Goal: Task Accomplishment & Management: Complete application form

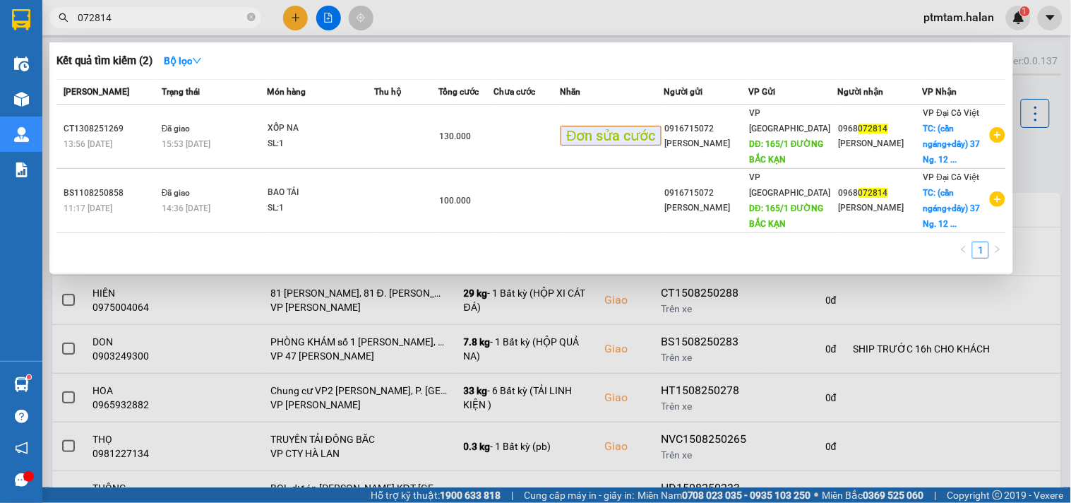
click at [129, 23] on input "072814" at bounding box center [161, 18] width 167 height 16
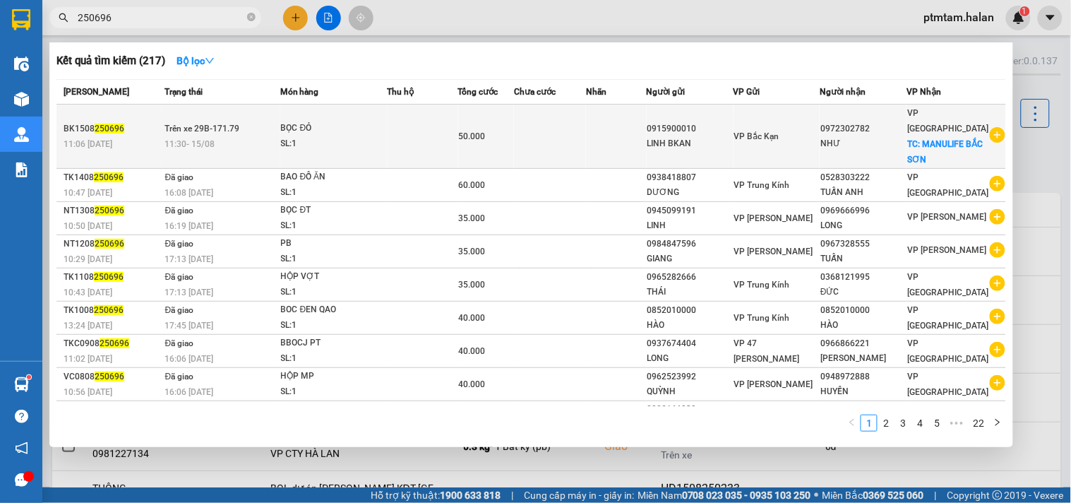
type input "250696"
click at [405, 132] on td at bounding box center [423, 137] width 71 height 64
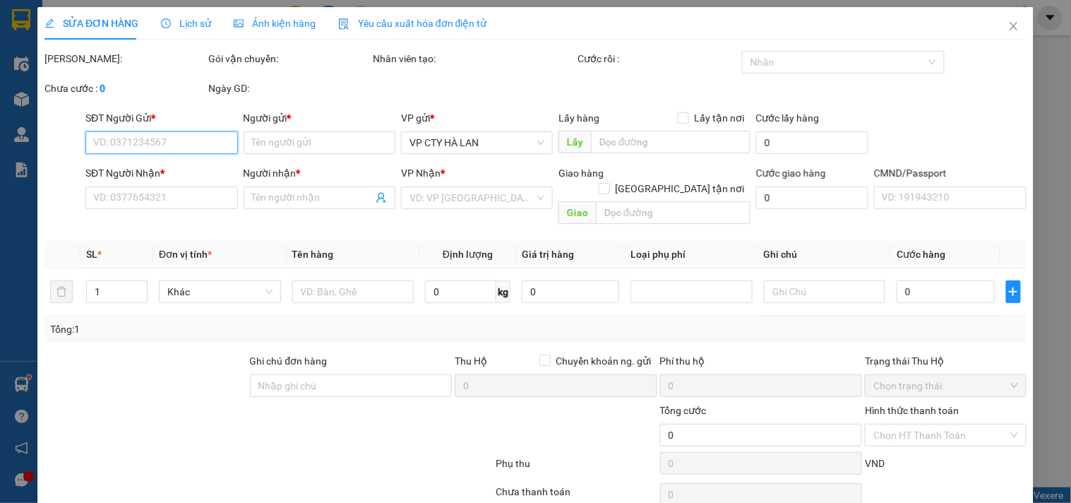
type input "0915900010"
type input "LINH BKAN"
type input "0972302782"
type input "NHƯ"
checkbox input "true"
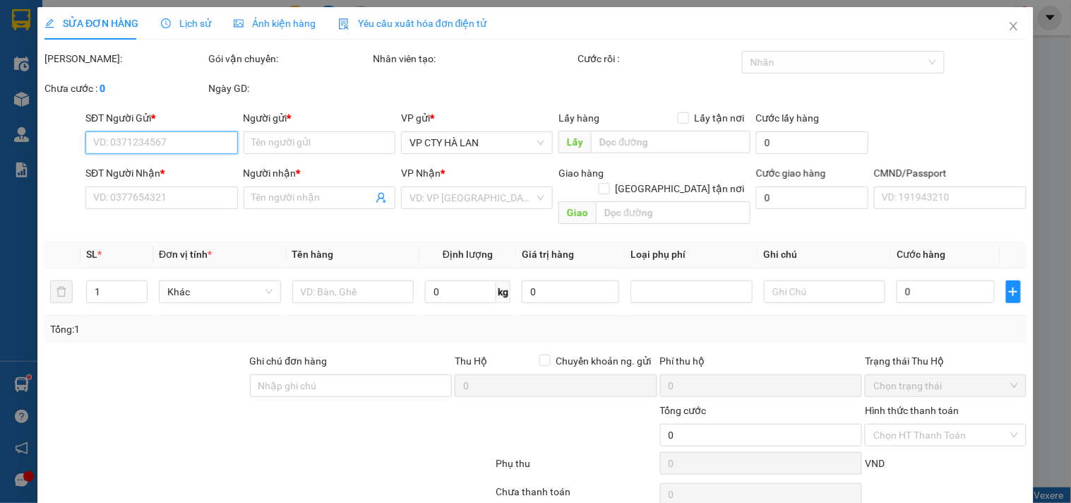
type input "MANULIFE BẮC SƠN"
type input "50.000"
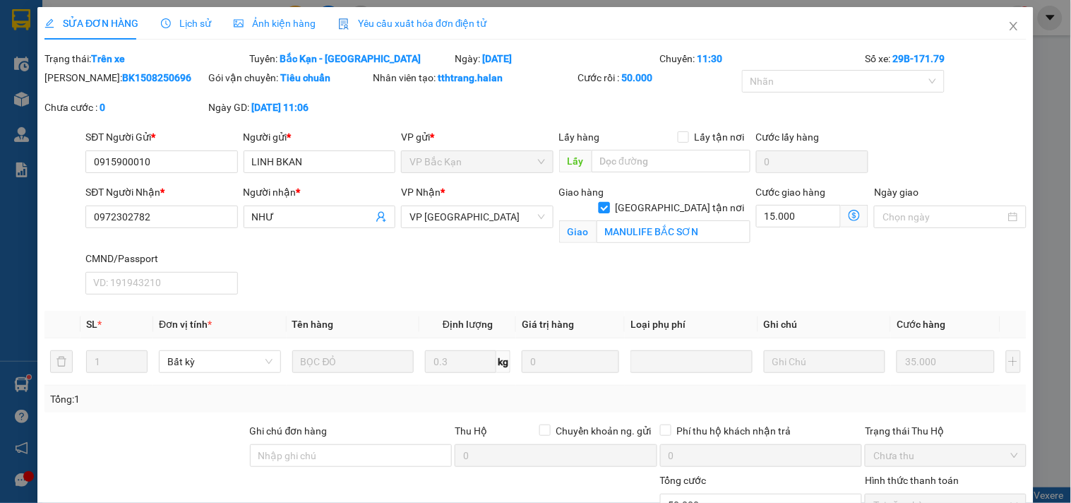
click at [609, 202] on input "Giao tận nơi" at bounding box center [604, 207] width 10 height 10
checkbox input "false"
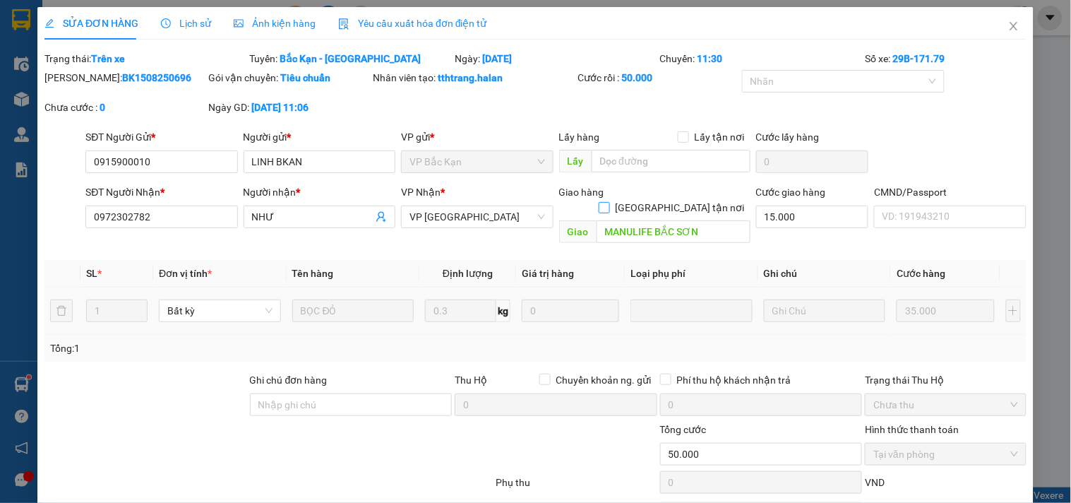
scroll to position [69, 0]
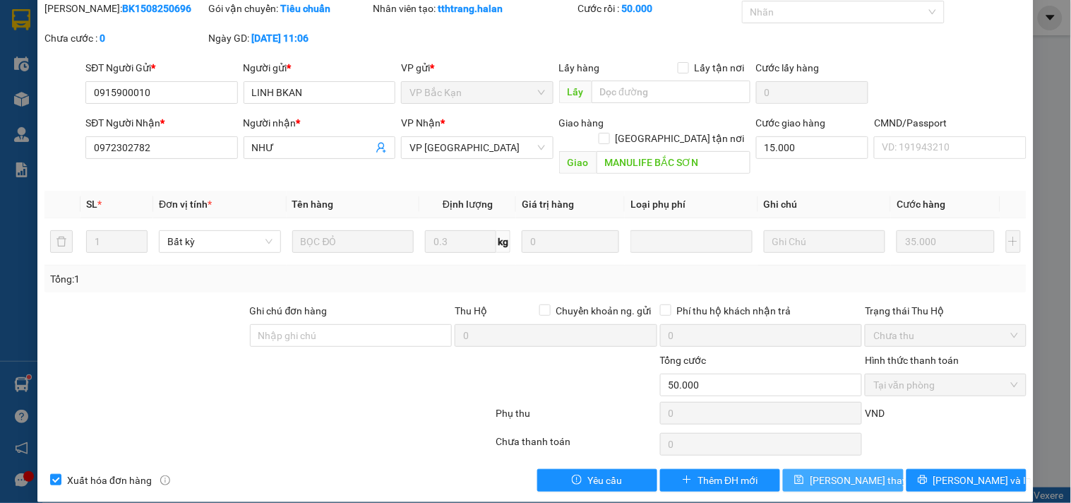
click at [844, 472] on span "Lưu thay đổi" at bounding box center [866, 480] width 113 height 16
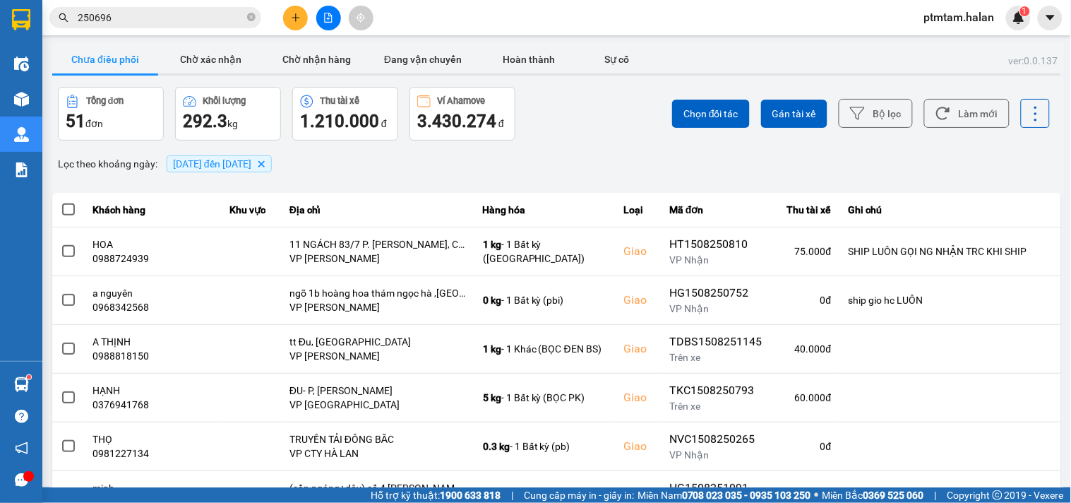
click at [147, 16] on input "250696" at bounding box center [161, 18] width 167 height 16
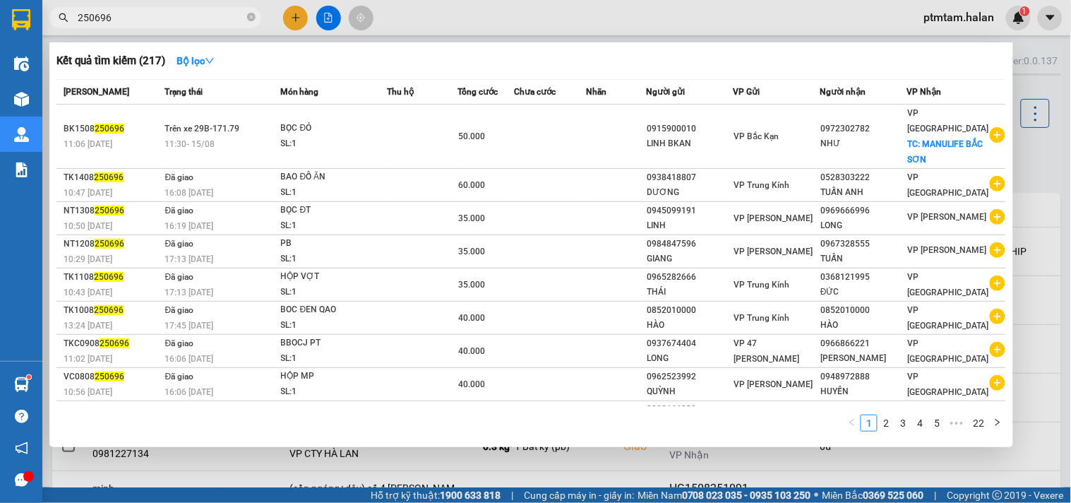
click at [147, 16] on input "250696" at bounding box center [161, 18] width 167 height 16
paste input "phòng s05, toà nhà vietinbank 25 tân mai, hoàng mai, hà nội"
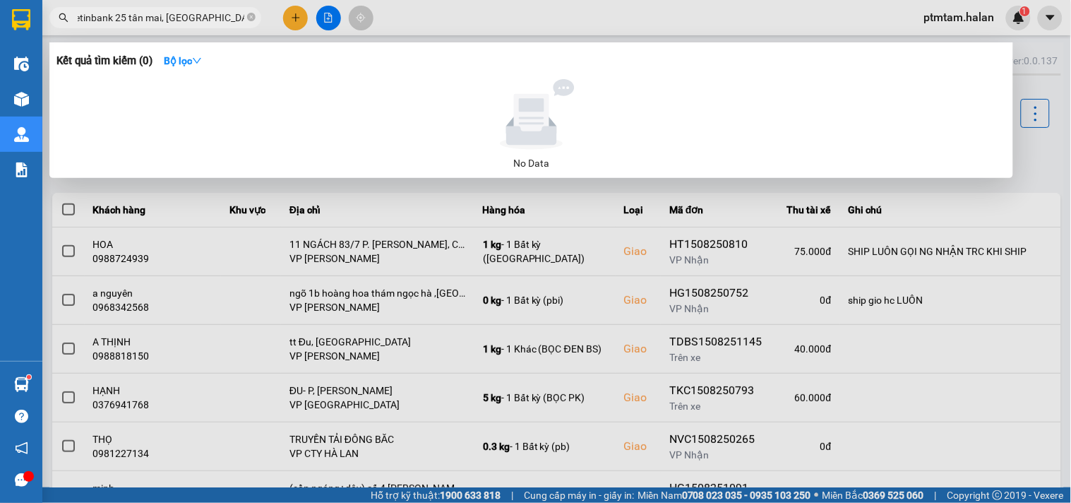
type input "phòng s05, toà nhà vietinbank 25 tân mai, hoàng mai, hà nội"
click at [499, 16] on div at bounding box center [535, 251] width 1071 height 503
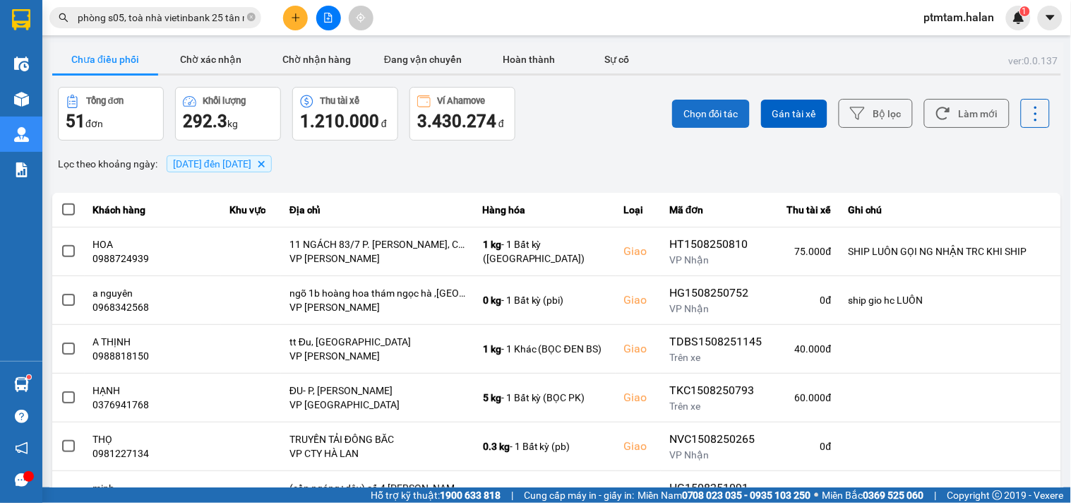
drag, startPoint x: 532, startPoint y: 102, endPoint x: 692, endPoint y: 104, distance: 159.6
click at [535, 103] on div "Tổng đơn 51 đơn Khối lượng 292.3 kg Thu tài xế 1.210.000 đ Ví Ahamove 3.430.274…" at bounding box center [306, 114] width 496 height 54
click at [940, 109] on icon at bounding box center [943, 113] width 15 height 15
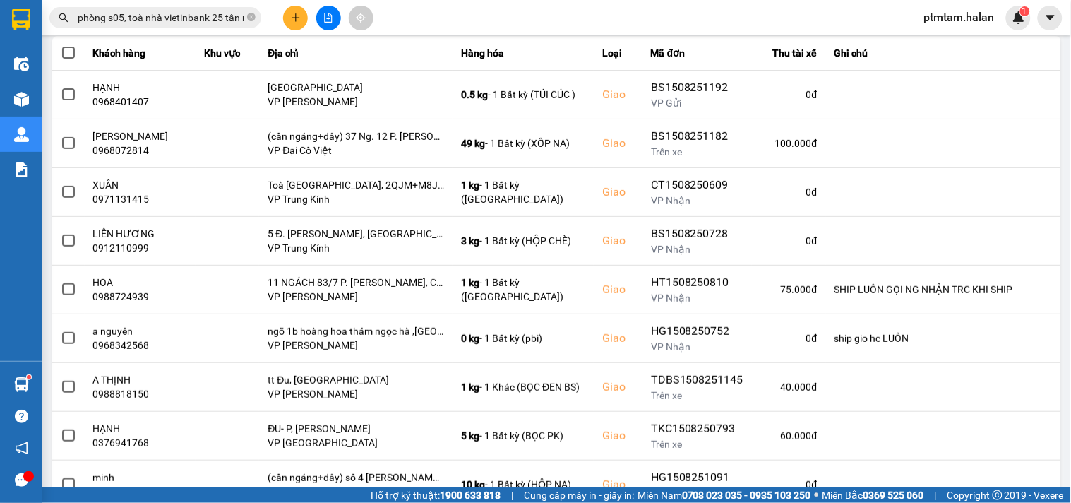
scroll to position [260, 0]
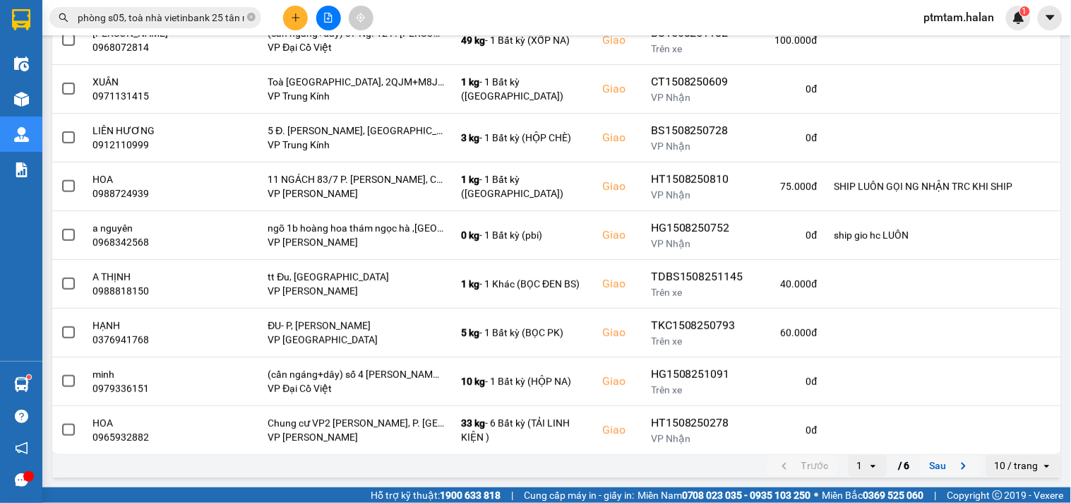
click at [926, 472] on button "Sau" at bounding box center [951, 465] width 59 height 21
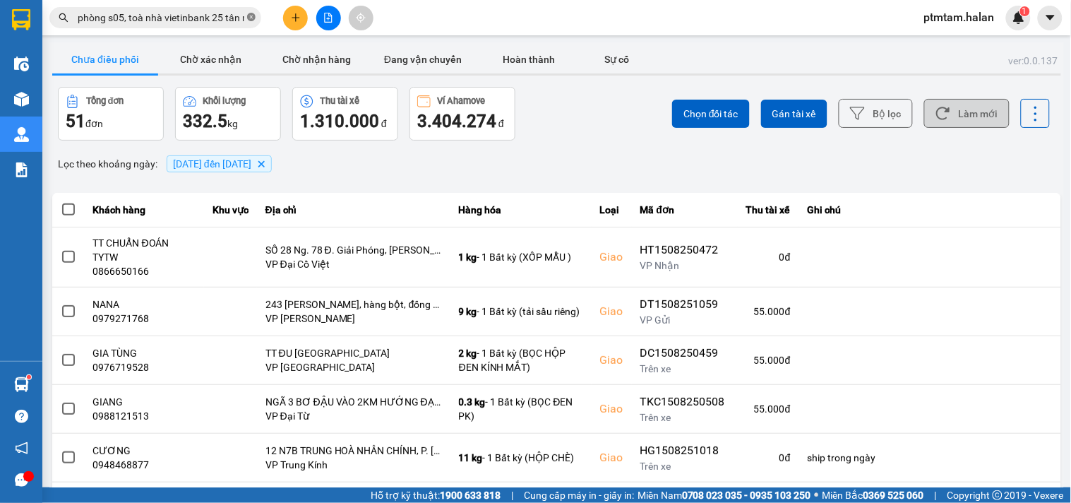
scroll to position [0, 97]
click at [253, 16] on icon "close-circle" at bounding box center [251, 17] width 8 height 8
click at [162, 18] on input "text" at bounding box center [161, 18] width 167 height 16
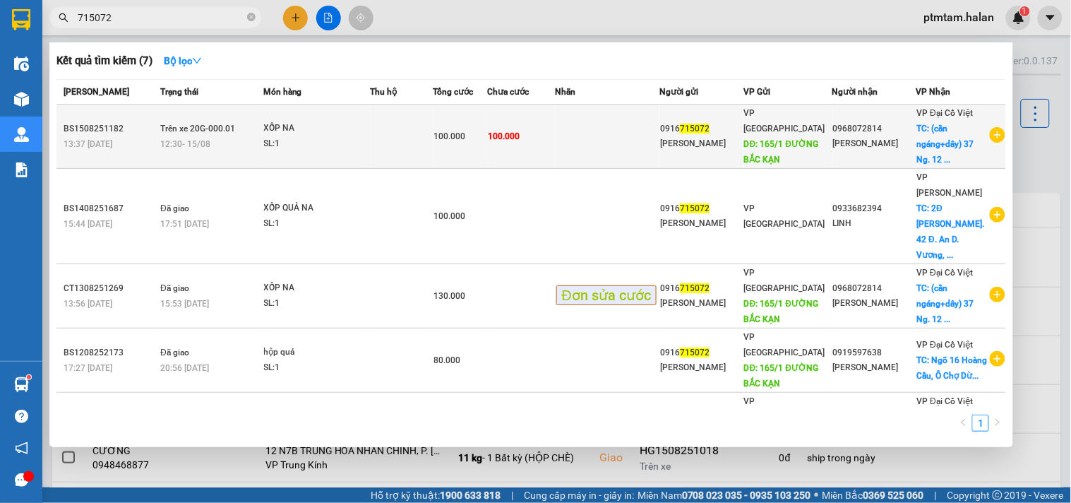
type input "715072"
click at [392, 142] on td at bounding box center [402, 137] width 63 height 64
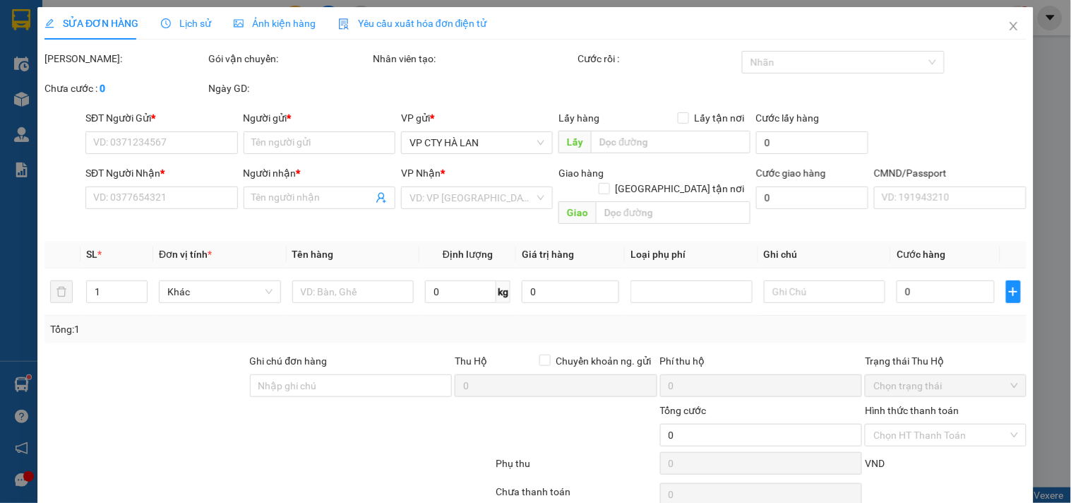
type input "0916715072"
type input "HUÂN PHÚC"
type input "165/1 ĐƯỜNG BẮC KẠN"
type input "0968072814"
type input "THANH HÀ"
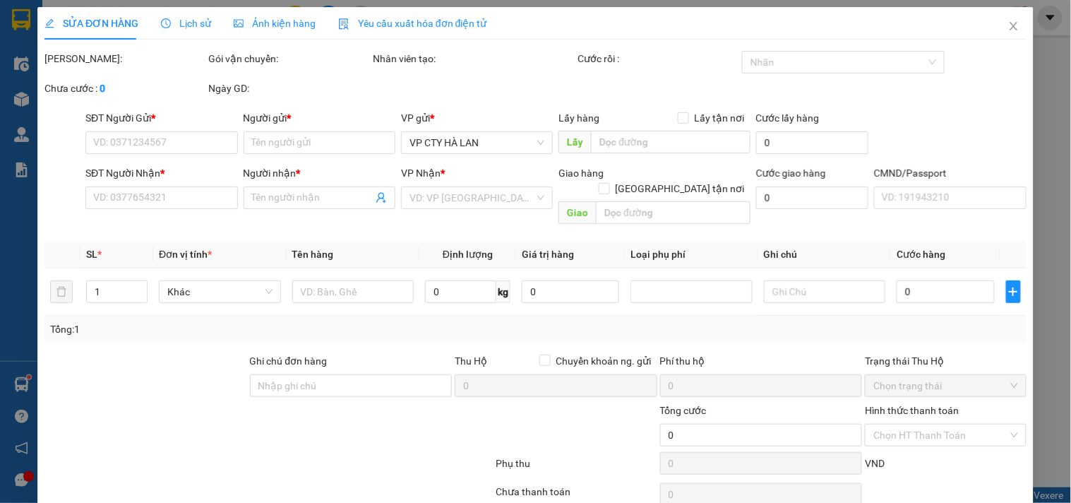
checkbox input "true"
type input "(cần ngáng+dây) 37 Ng. 12 P. Phan Đình Giót, Phương Liệt, Thanh Xuân, Hà Nội, V…"
type input "100.000"
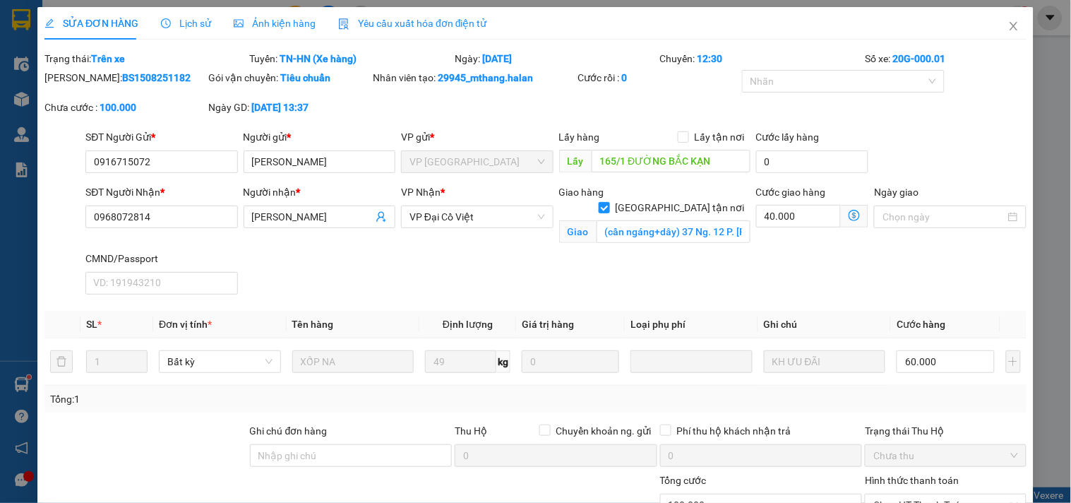
click at [849, 215] on icon "dollar-circle" at bounding box center [854, 215] width 11 height 11
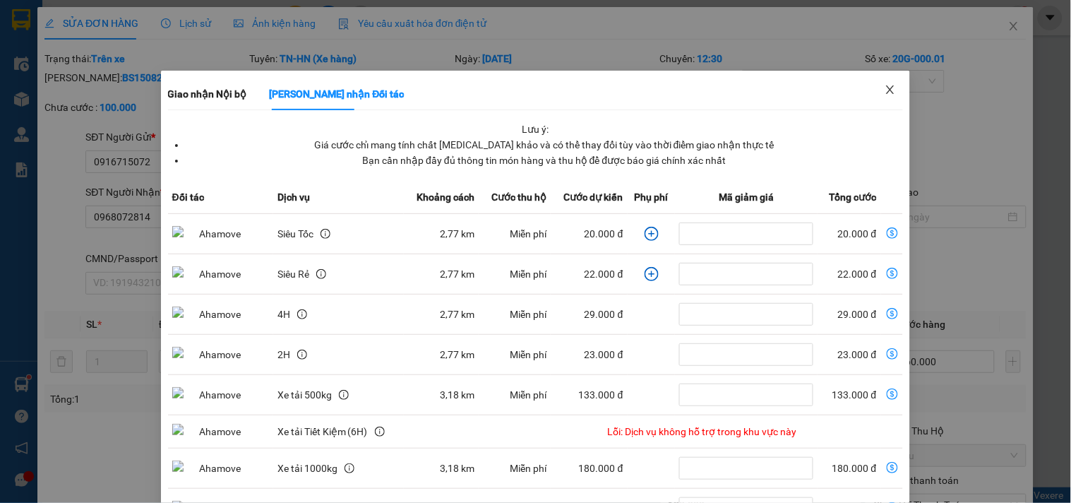
click at [885, 87] on icon "close" at bounding box center [890, 89] width 11 height 11
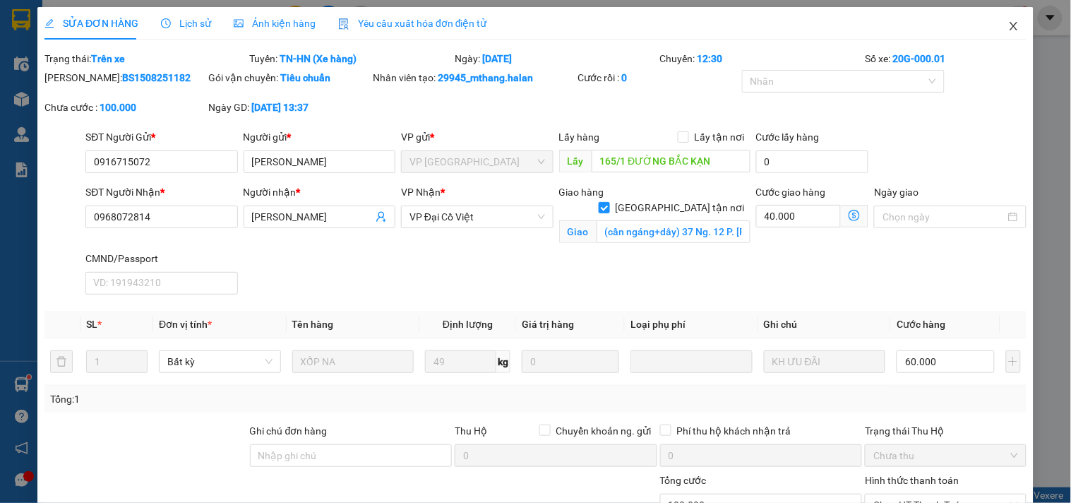
click at [1010, 26] on icon "close" at bounding box center [1014, 26] width 8 height 8
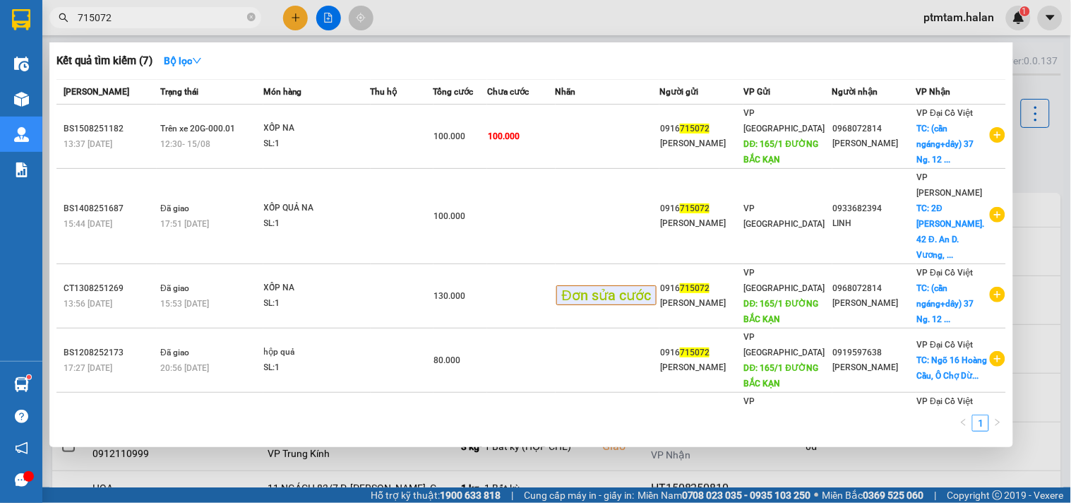
click at [160, 15] on input "715072" at bounding box center [161, 18] width 167 height 16
click at [645, 23] on div at bounding box center [535, 251] width 1071 height 503
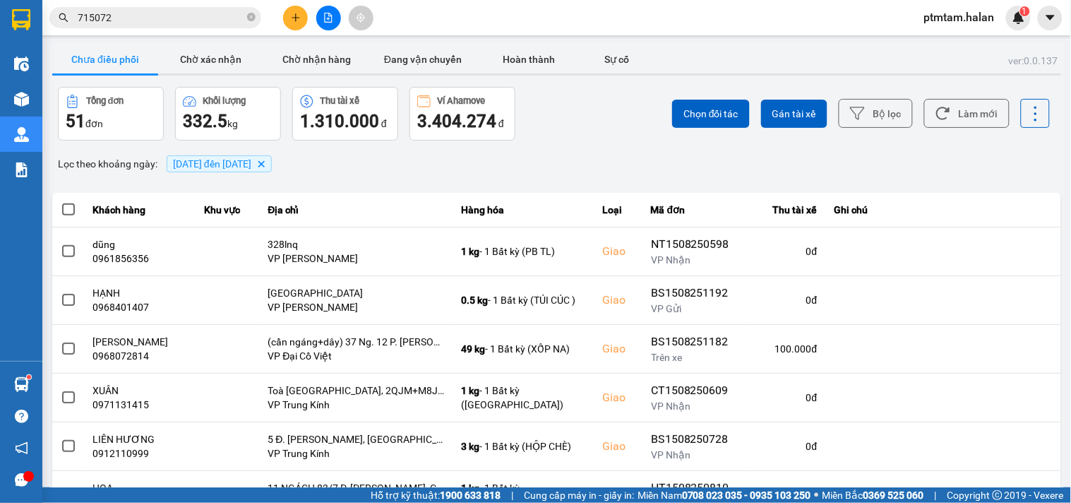
click at [624, 112] on div "Chọn đối tác Gán tài xế Bộ lọc Làm mới" at bounding box center [802, 114] width 496 height 54
click at [961, 117] on button "Làm mới" at bounding box center [966, 113] width 85 height 29
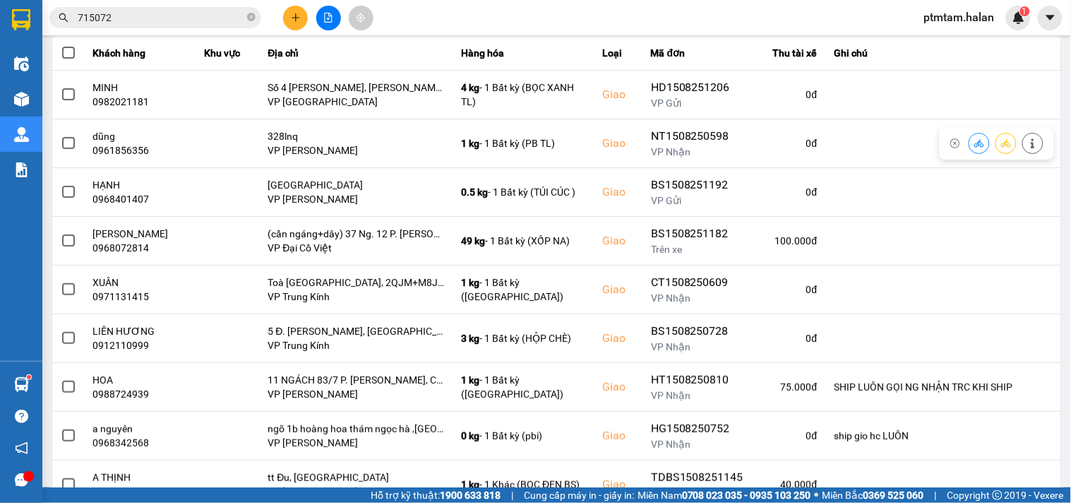
scroll to position [235, 0]
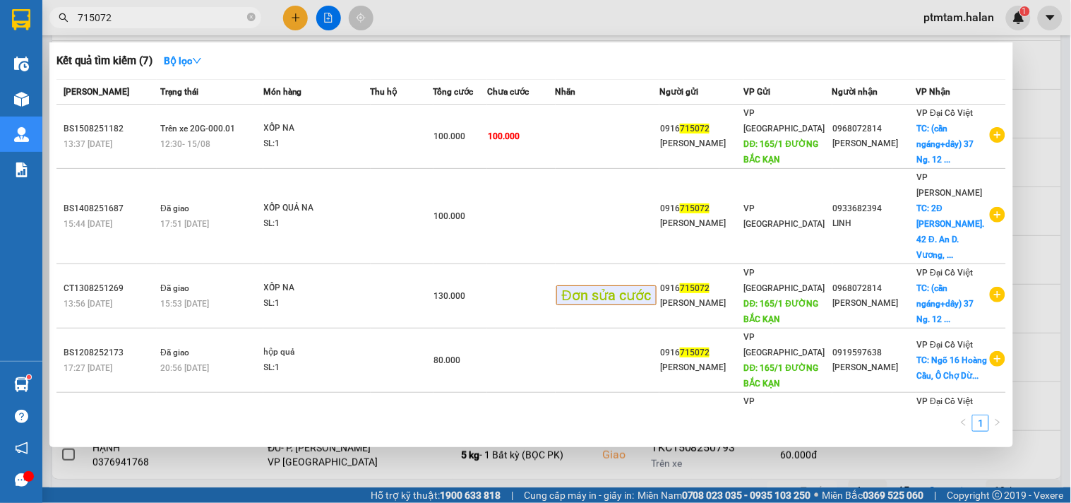
click at [147, 16] on input "715072" at bounding box center [161, 18] width 167 height 16
paste input "250765"
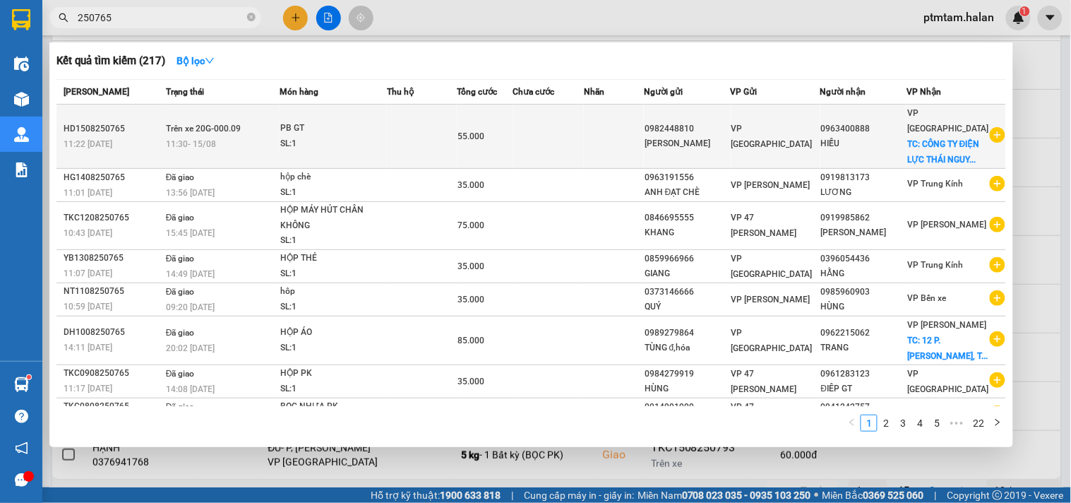
type input "250765"
click at [422, 143] on td at bounding box center [422, 137] width 70 height 64
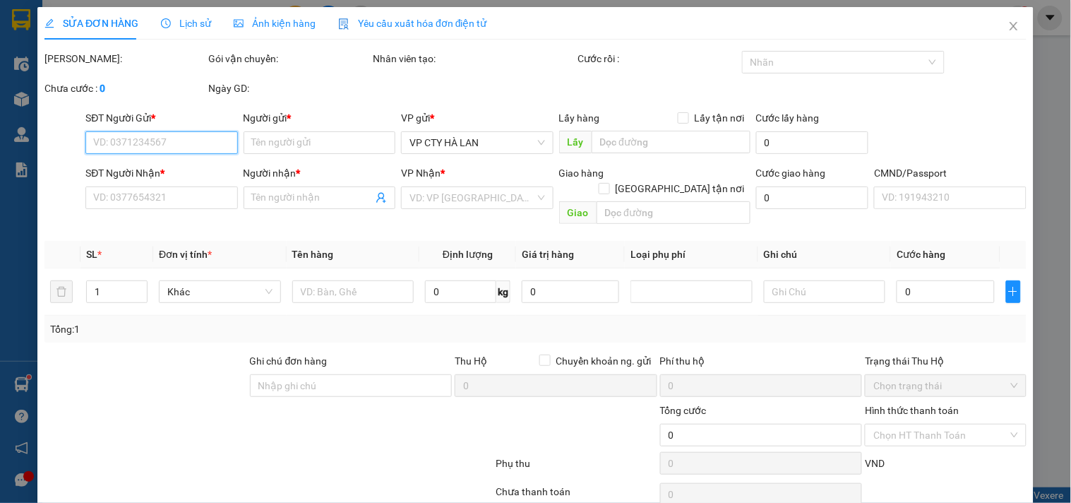
type input "0982448810"
type input "NGUYỄN VĂN TUẤN"
type input "0963400888"
type input "HIẾU"
checkbox input "true"
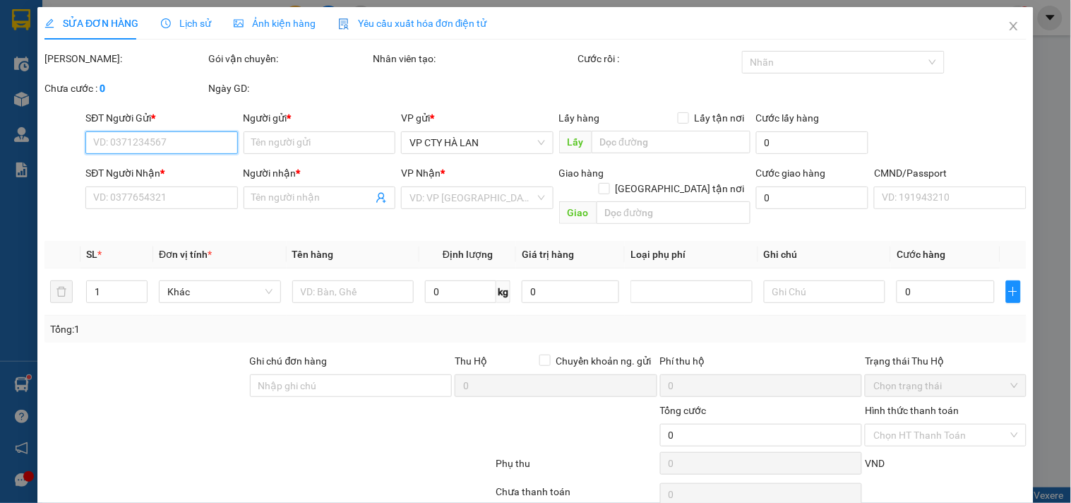
type input "CÔNG TY ĐIỆN LỰC THÁI NGUYÊN"
type input "VỀ ĐẾN NƠI SHIP LUÔN"
type input "55.000"
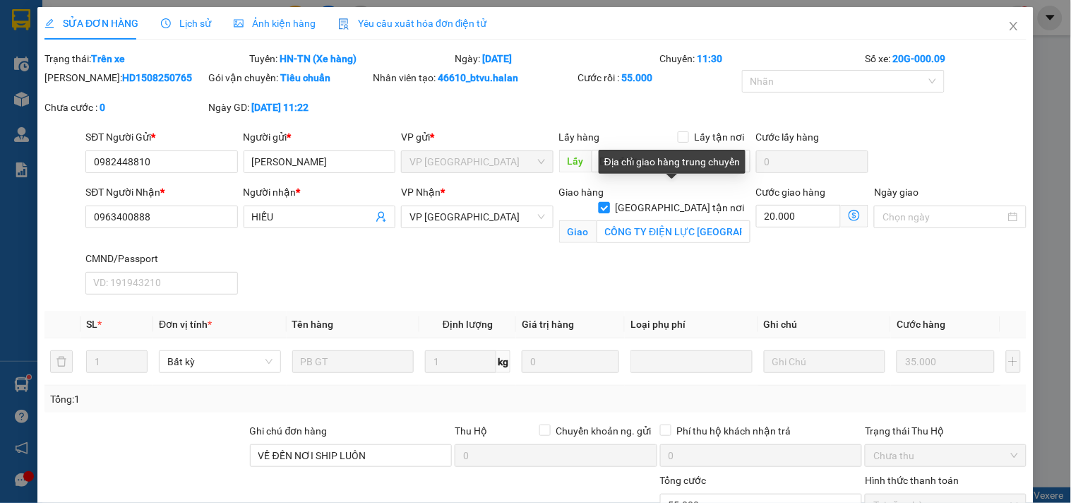
click at [609, 202] on input "Giao tận nơi" at bounding box center [604, 207] width 10 height 10
checkbox input "false"
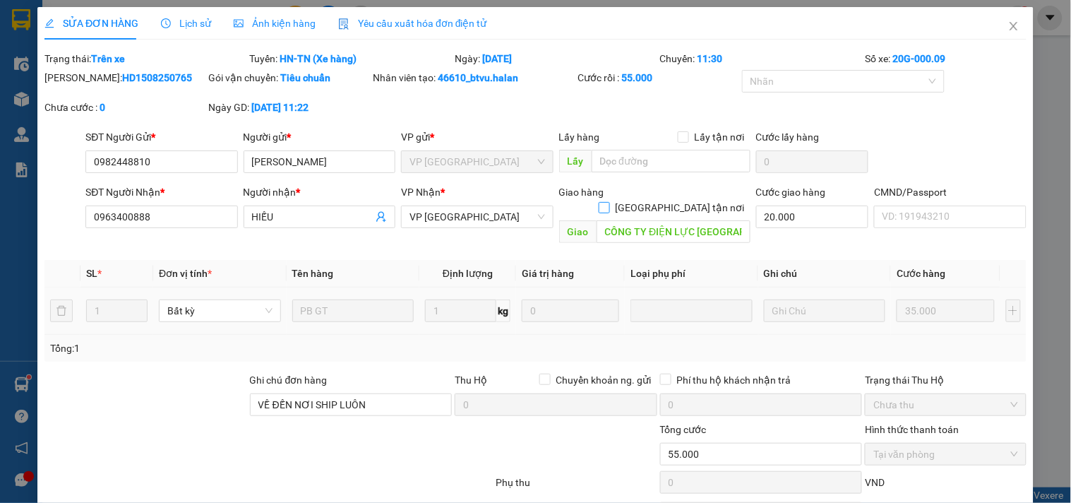
scroll to position [69, 0]
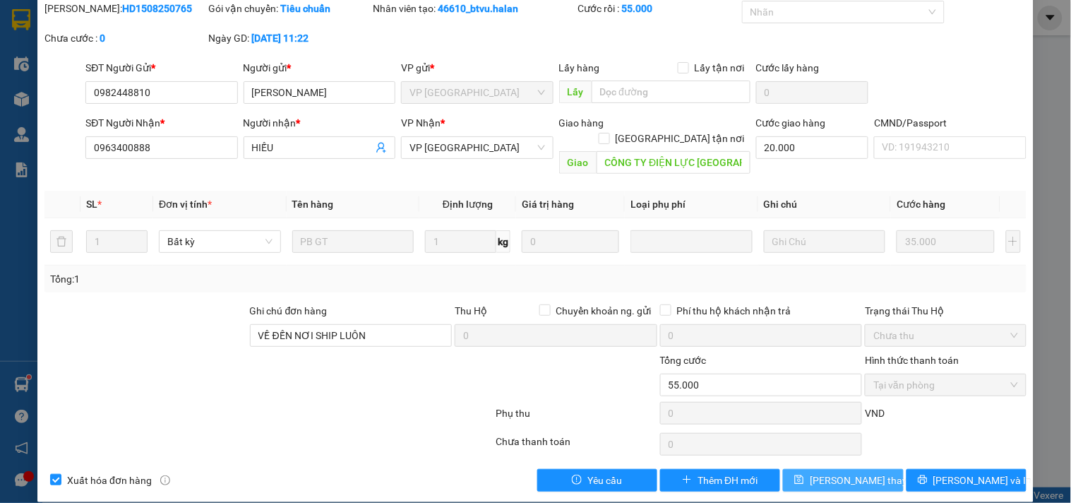
click at [841, 472] on span "Lưu thay đổi" at bounding box center [866, 480] width 113 height 16
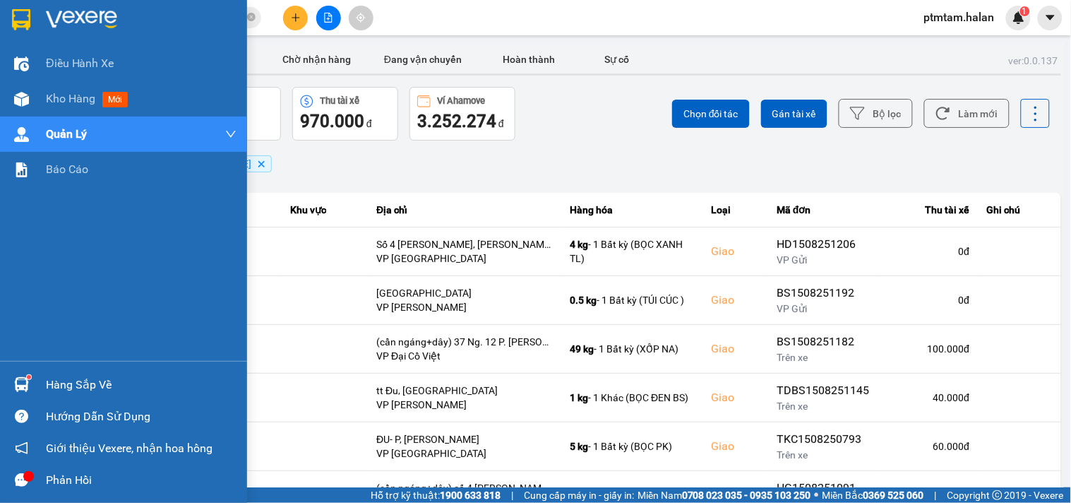
click at [0, 291] on div "Điều hành xe Kho hàng mới Quản Lý Quản lý chuyến Quản lý giao nhận mới Quản lý …" at bounding box center [123, 203] width 247 height 315
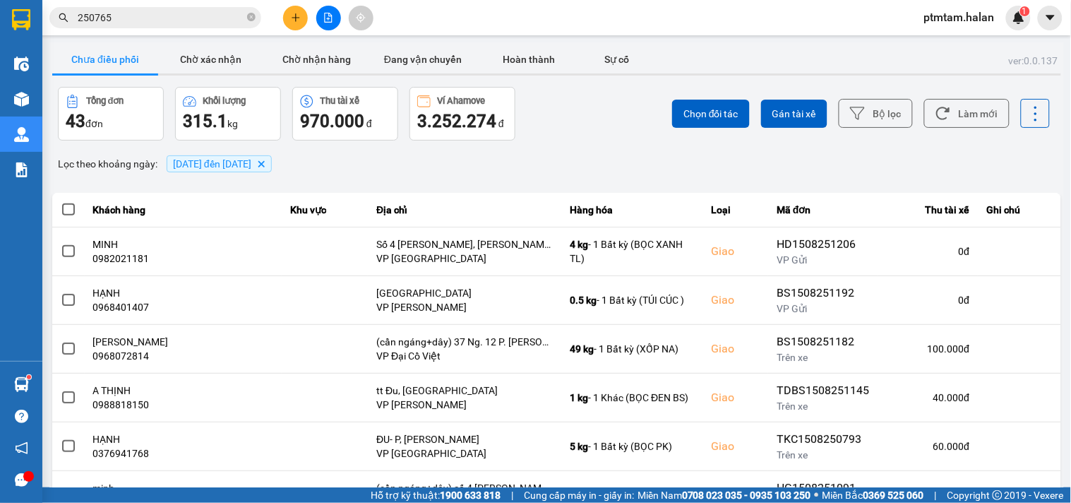
click at [568, 155] on div "Lọc theo khoảng ngày : 14/08/2025 đến 15/08/2025 Delete" at bounding box center [556, 164] width 1009 height 24
drag, startPoint x: 964, startPoint y: 120, endPoint x: 823, endPoint y: 134, distance: 141.2
click at [955, 121] on button "Làm mới" at bounding box center [966, 113] width 85 height 29
click at [598, 159] on div "Lọc theo khoảng ngày : 14/08/2025 đến 15/08/2025 Delete" at bounding box center [556, 164] width 1009 height 24
click at [970, 112] on button "Làm mới" at bounding box center [966, 113] width 85 height 29
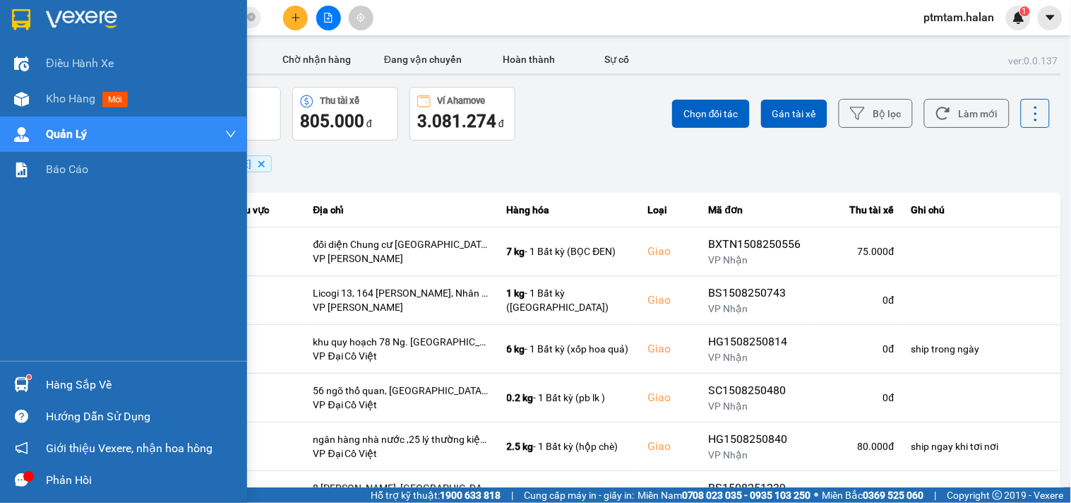
click at [10, 255] on div "Điều hành xe Kho hàng mới Quản Lý Quản lý chuyến Quản lý giao nhận mới Quản lý …" at bounding box center [123, 203] width 247 height 315
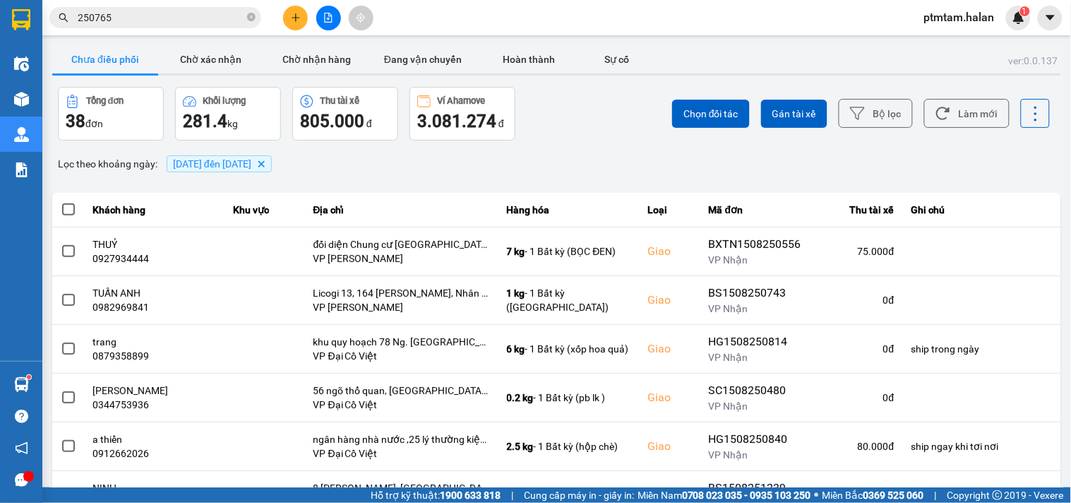
click at [137, 11] on input "250765" at bounding box center [161, 18] width 167 height 16
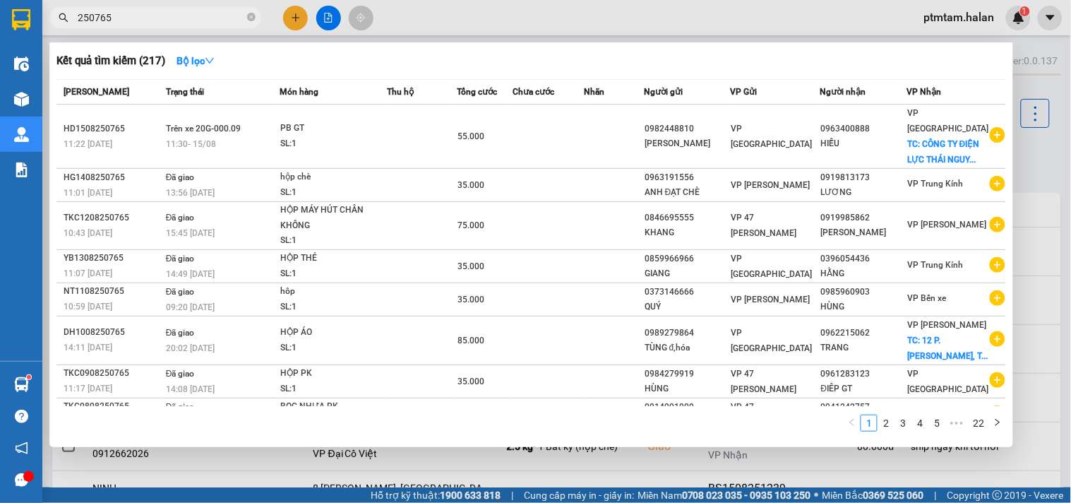
click at [149, 18] on input "250765" at bounding box center [161, 18] width 167 height 16
paste input "0916715072"
click at [149, 18] on input "0916715072" at bounding box center [161, 18] width 167 height 16
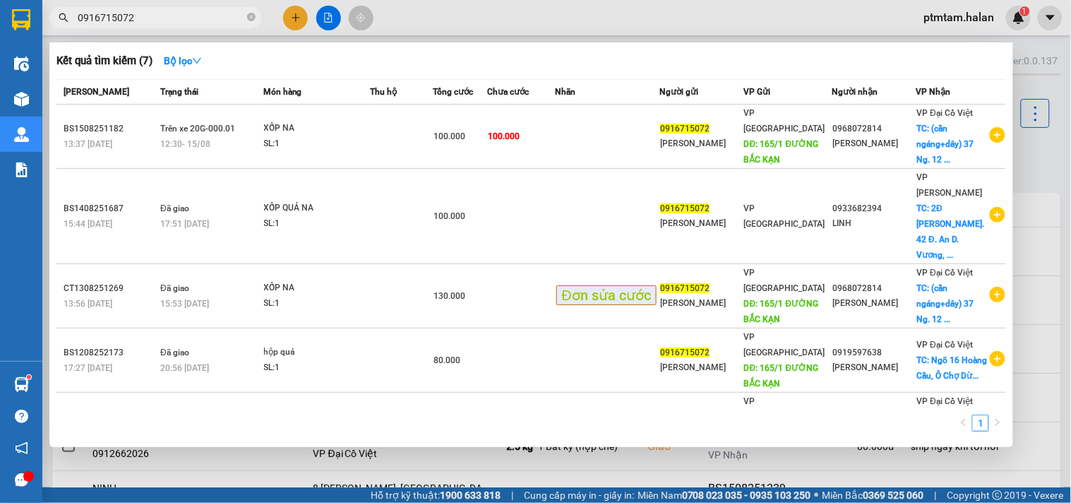
type input "0916715072"
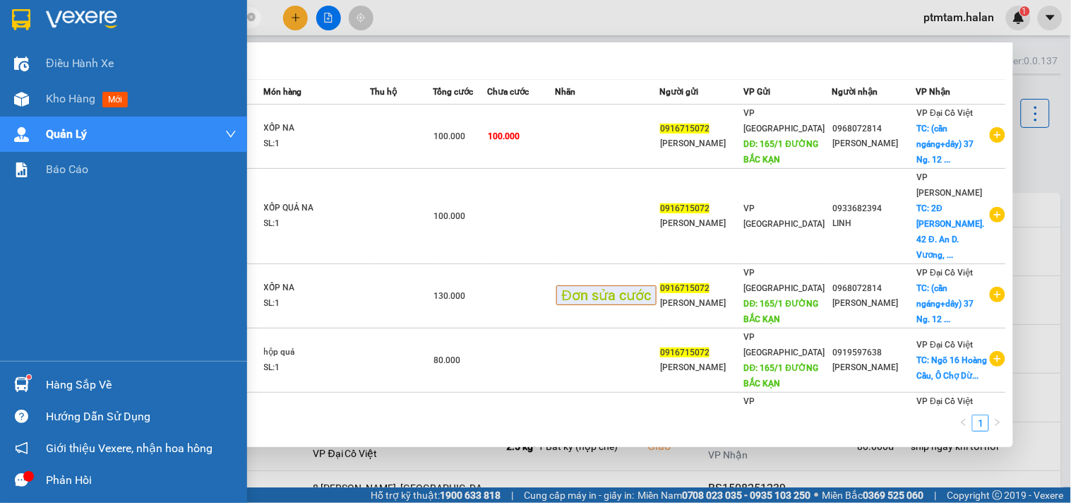
click at [0, 302] on div "Điều hành xe Kho hàng mới Quản Lý Quản lý chuyến Quản lý giao nhận mới Quản lý …" at bounding box center [123, 203] width 247 height 315
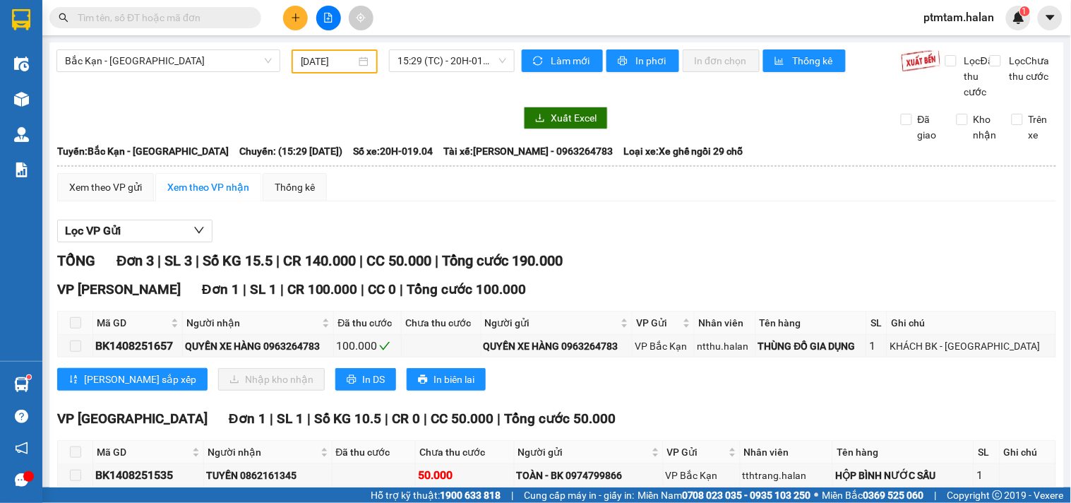
click at [291, 99] on div "Bắc Kạn - [GEOGRAPHIC_DATA] [DATE] 15:29 (TC) - 20H-019.04" at bounding box center [285, 74] width 458 height 50
